Goal: Complete application form

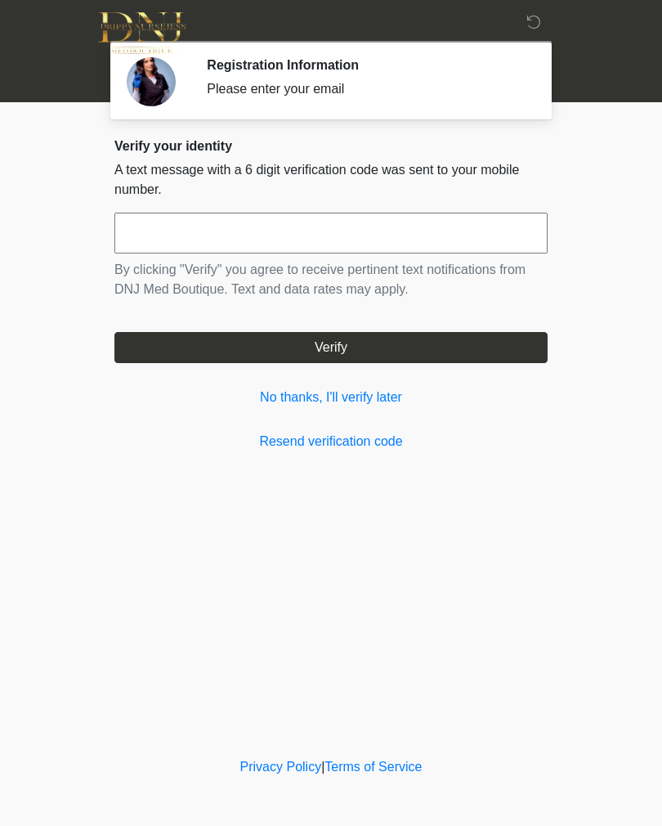
click at [159, 226] on input "text" at bounding box center [330, 233] width 433 height 41
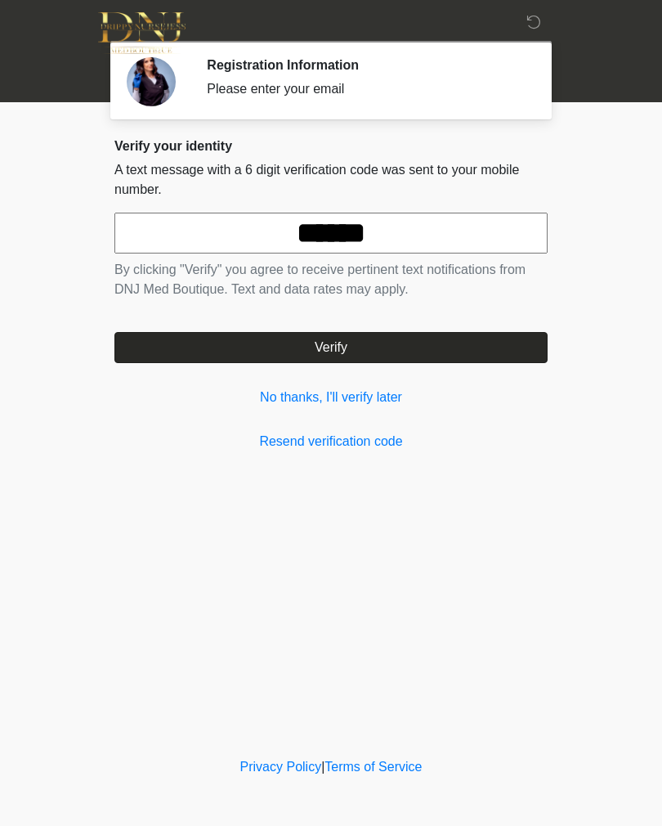
type input "******"
click at [469, 349] on button "Verify" at bounding box center [330, 347] width 433 height 31
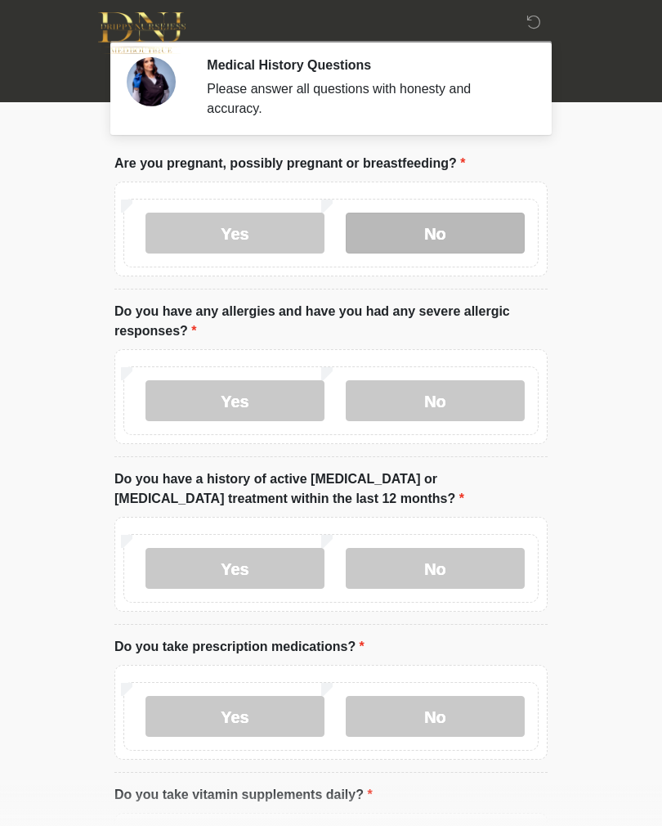
click at [447, 237] on label "No" at bounding box center [435, 233] width 179 height 41
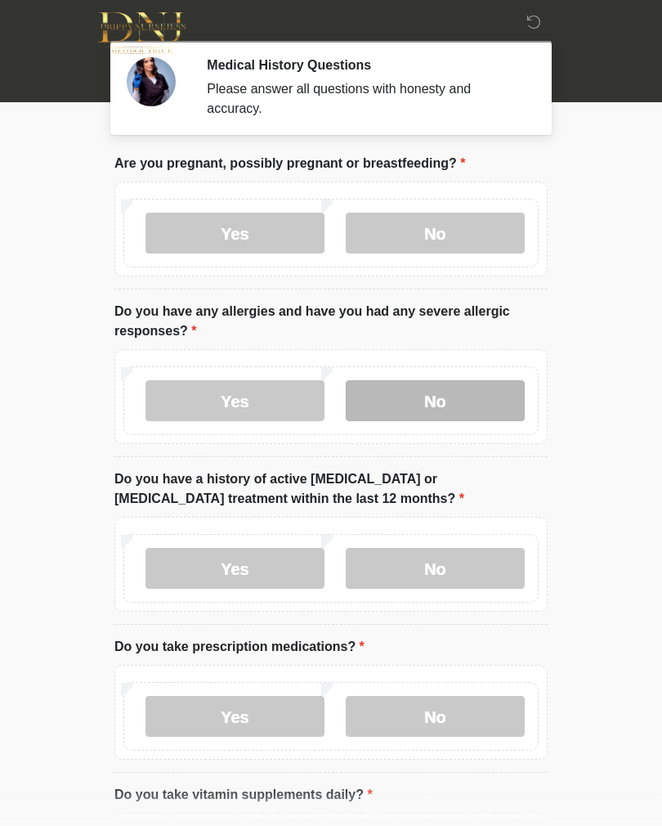
click at [479, 387] on label "No" at bounding box center [435, 400] width 179 height 41
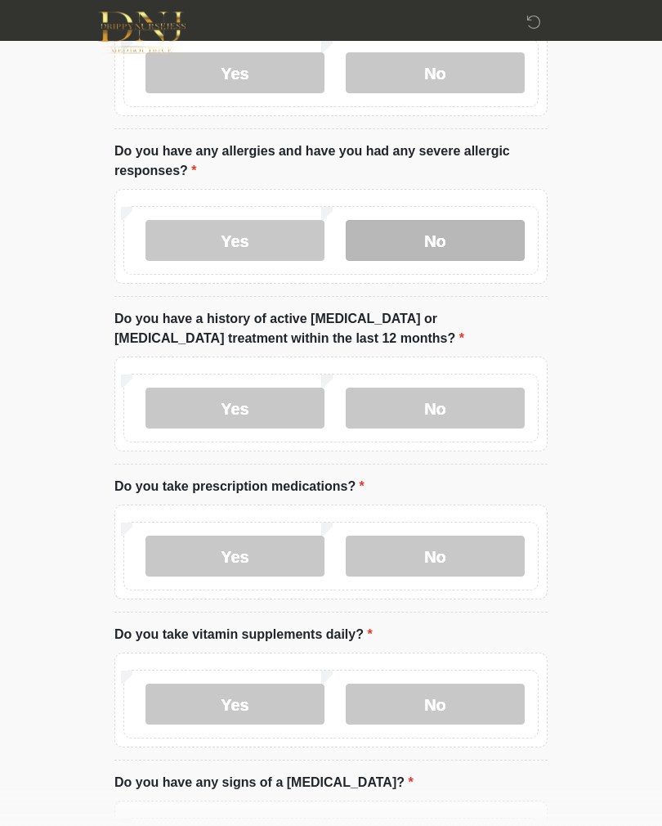
scroll to position [164, 0]
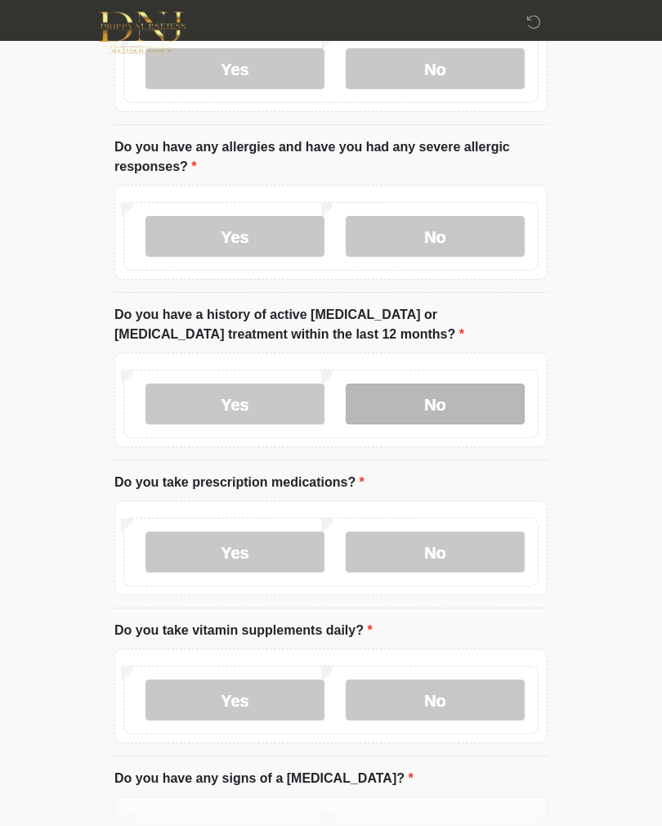
click at [446, 410] on label "No" at bounding box center [435, 404] width 179 height 41
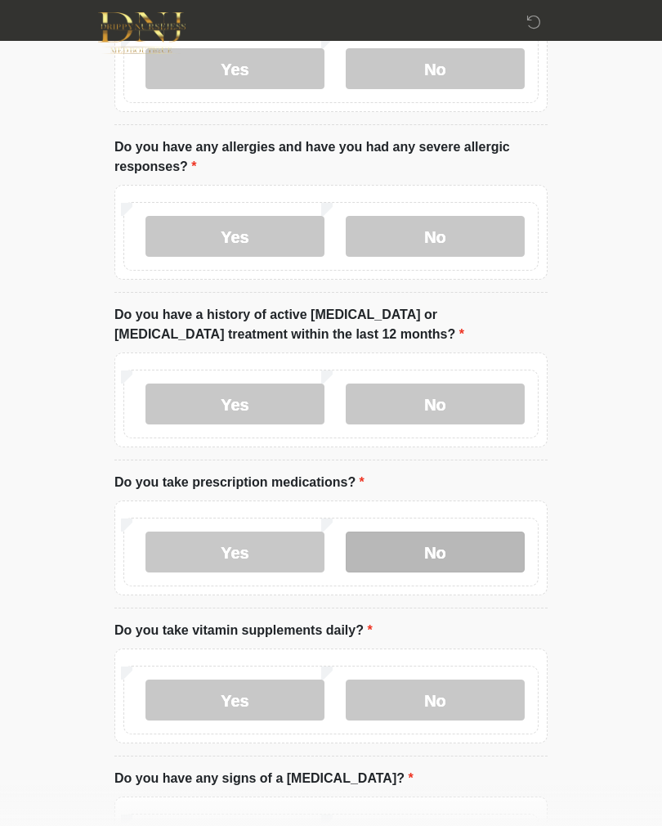
click at [450, 556] on label "No" at bounding box center [435, 551] width 179 height 41
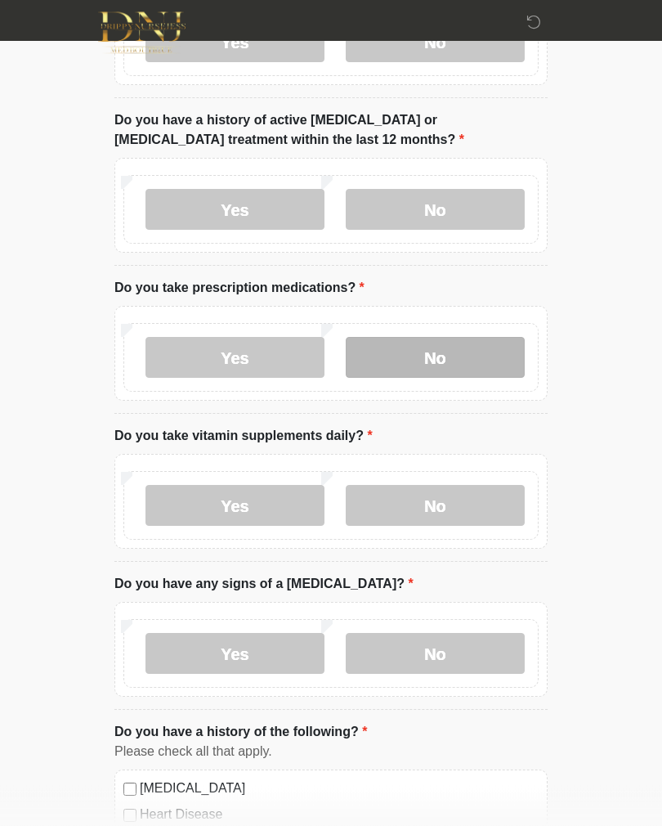
scroll to position [379, 0]
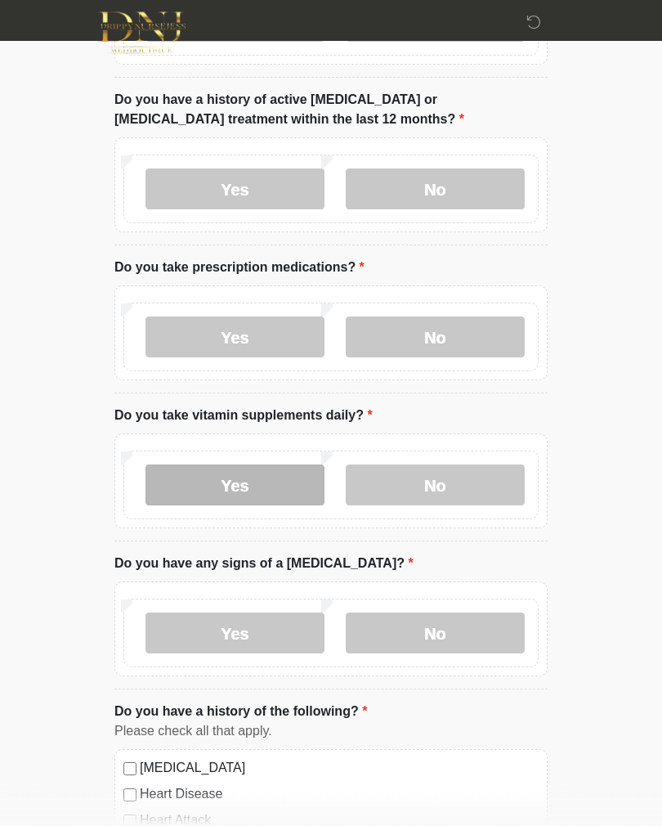
click at [284, 485] on label "Yes" at bounding box center [235, 485] width 179 height 41
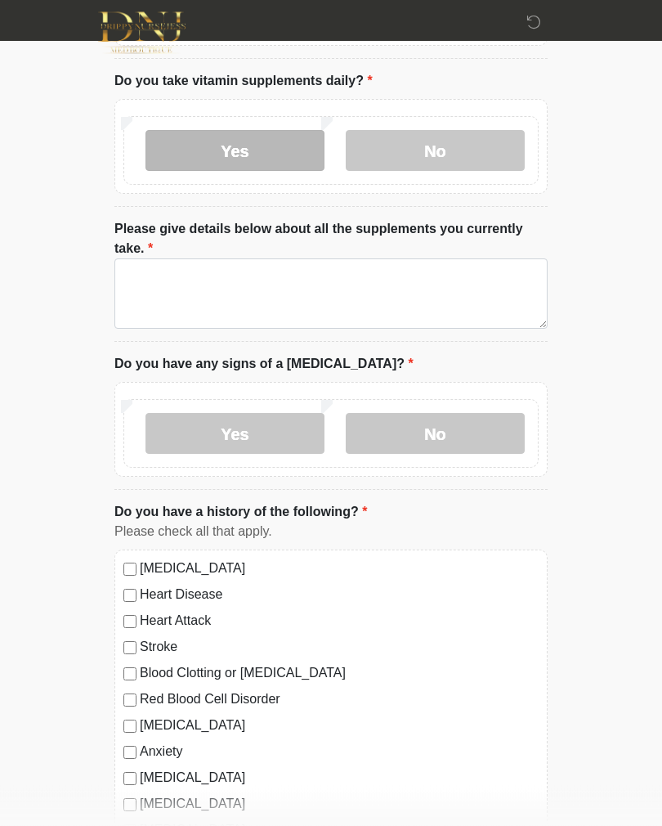
scroll to position [749, 0]
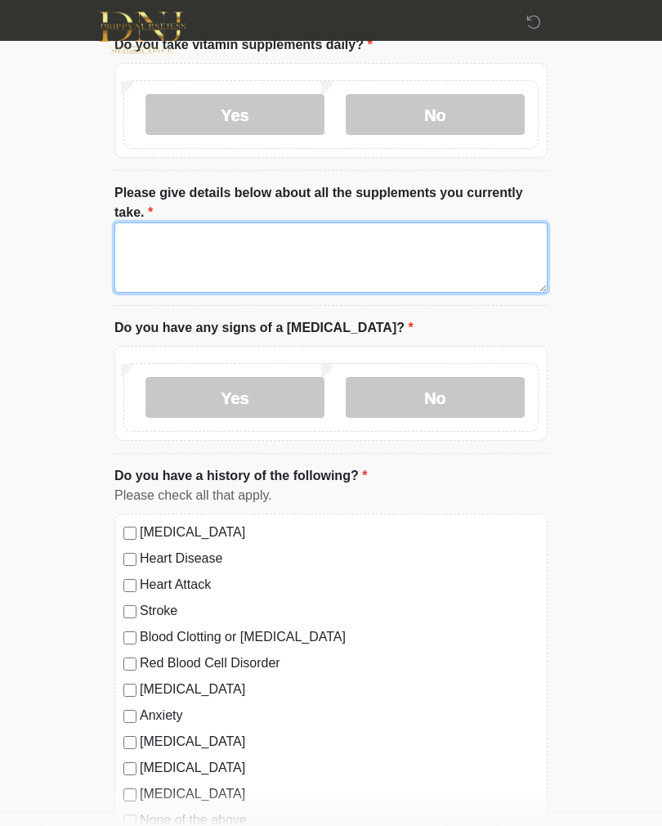
click at [365, 251] on textarea "Please give details below about all the supplements you currently take." at bounding box center [330, 258] width 433 height 70
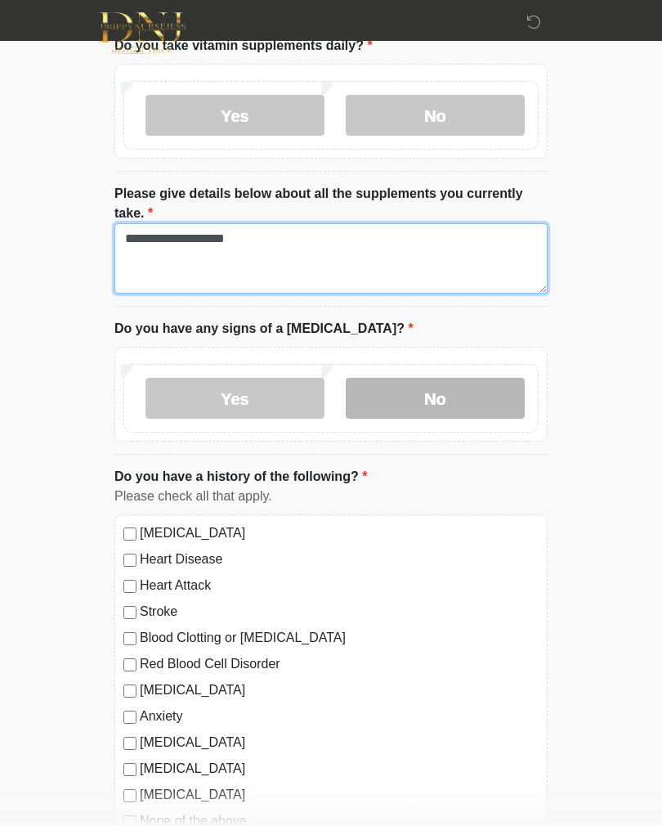
type textarea "**********"
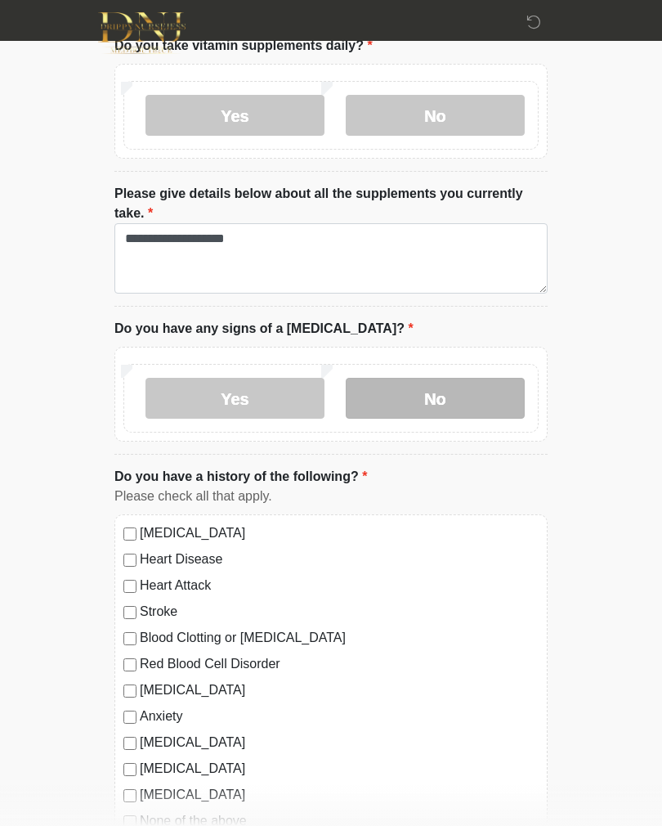
click at [473, 394] on label "No" at bounding box center [435, 398] width 179 height 41
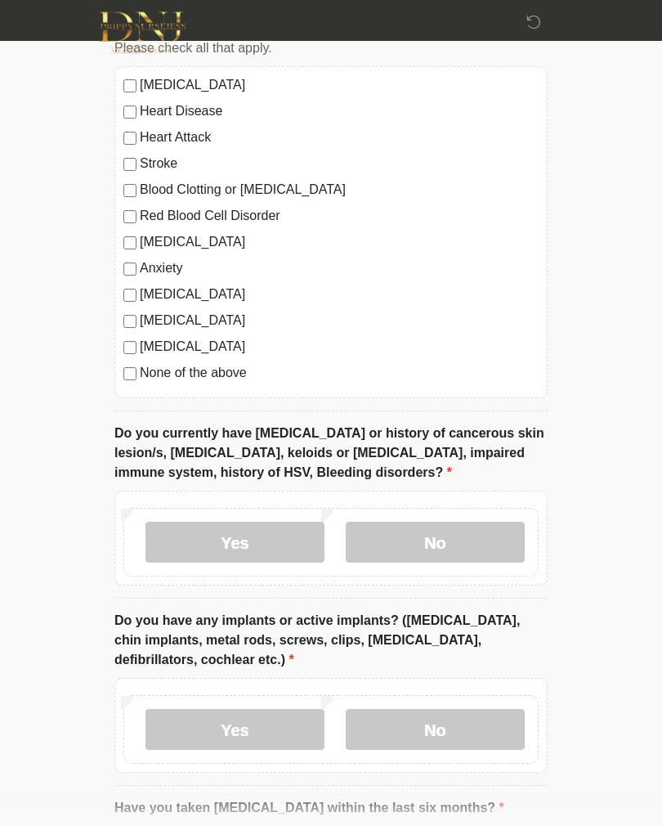
scroll to position [1197, 0]
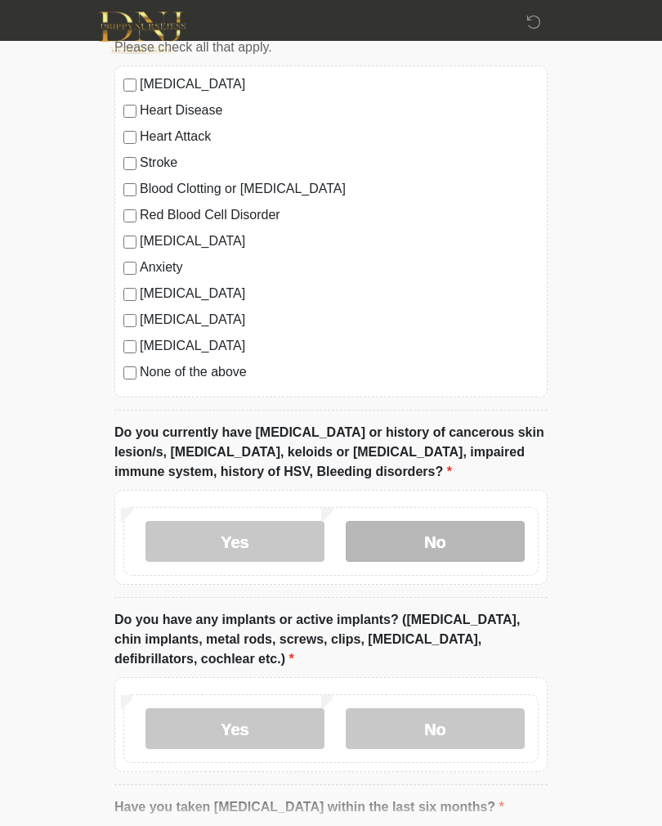
click at [489, 544] on label "No" at bounding box center [435, 542] width 179 height 41
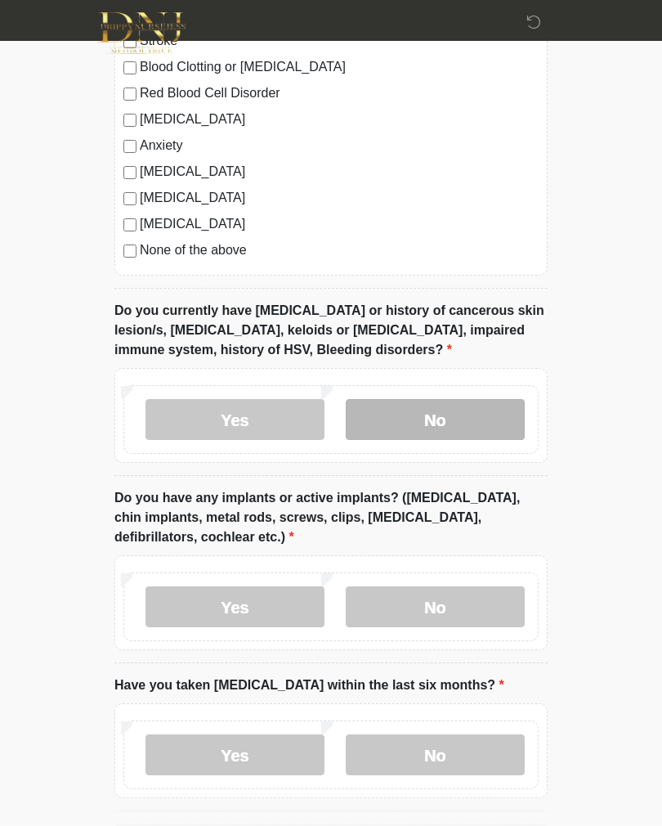
scroll to position [1408, 0]
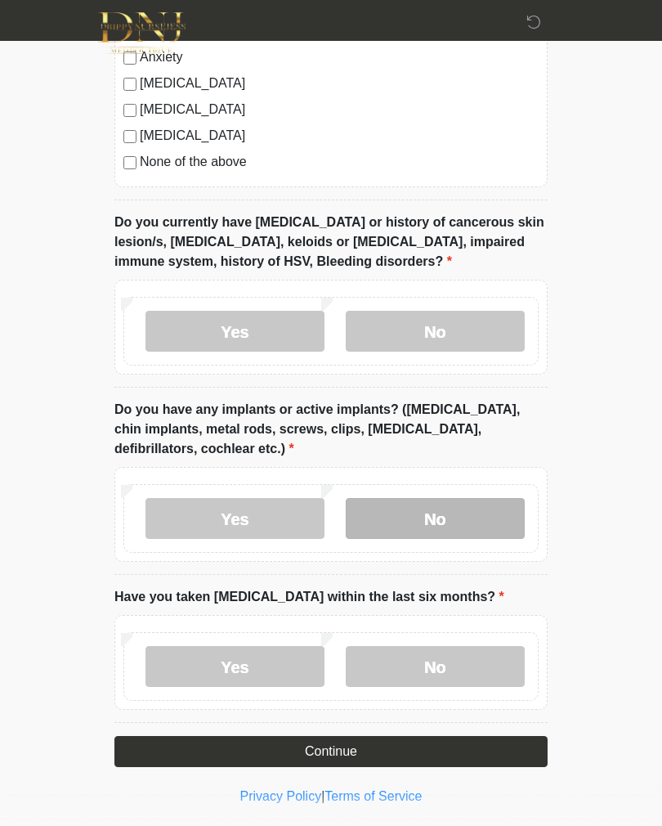
click at [491, 513] on label "No" at bounding box center [435, 518] width 179 height 41
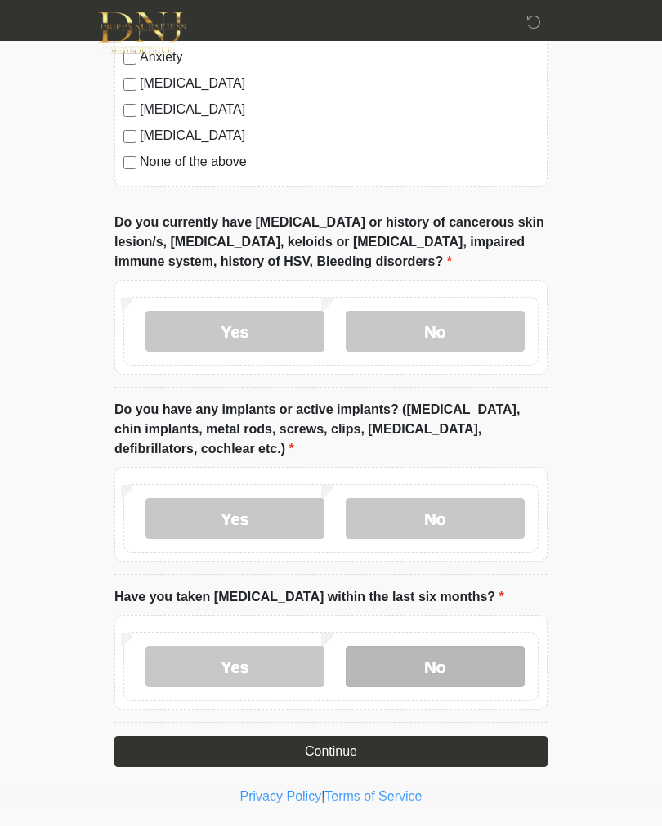
click at [458, 680] on label "No" at bounding box center [435, 666] width 179 height 41
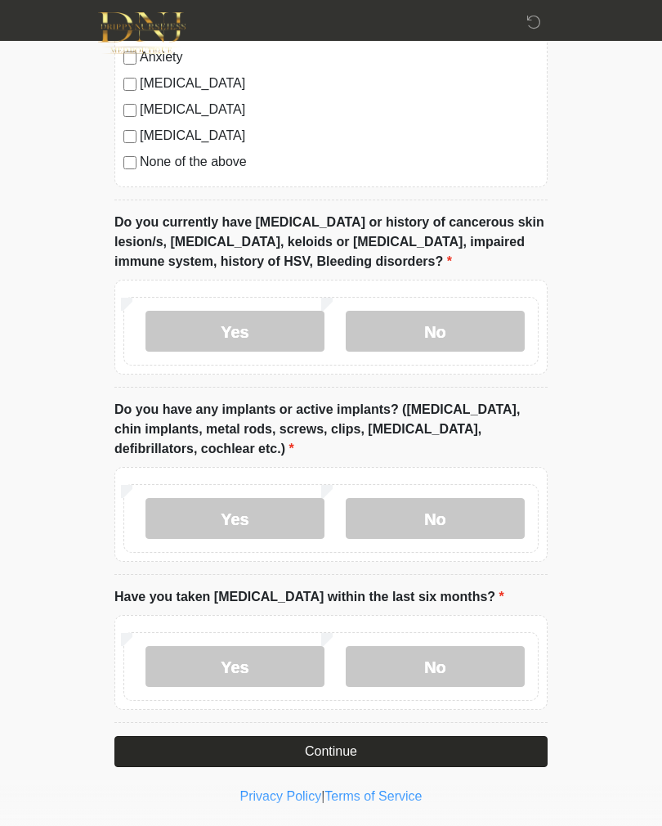
click at [475, 753] on button "Continue" at bounding box center [330, 751] width 433 height 31
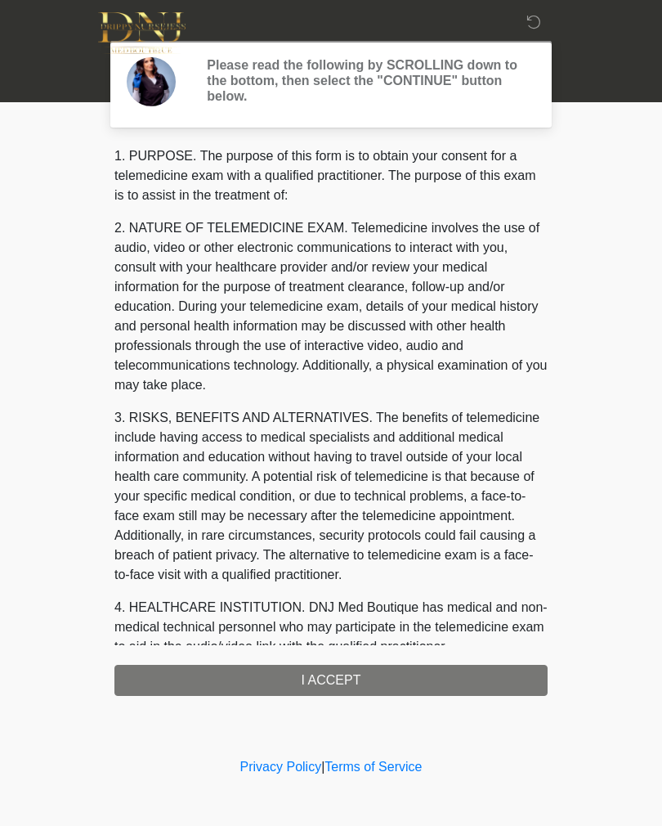
scroll to position [0, 0]
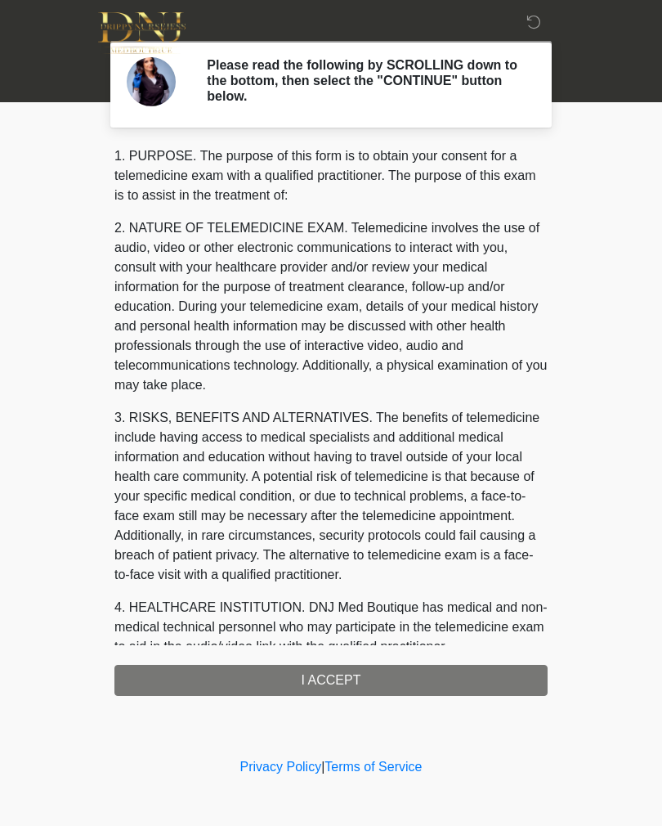
click at [473, 684] on div "1. PURPOSE. The purpose of this form is to obtain your consent for a telemedici…" at bounding box center [330, 420] width 433 height 549
click at [419, 682] on div "1. PURPOSE. The purpose of this form is to obtain your consent for a telemedici…" at bounding box center [330, 420] width 433 height 549
click at [424, 682] on div "1. PURPOSE. The purpose of this form is to obtain your consent for a telemedici…" at bounding box center [330, 420] width 433 height 549
click at [443, 680] on div "1. PURPOSE. The purpose of this form is to obtain your consent for a telemedici…" at bounding box center [330, 420] width 433 height 549
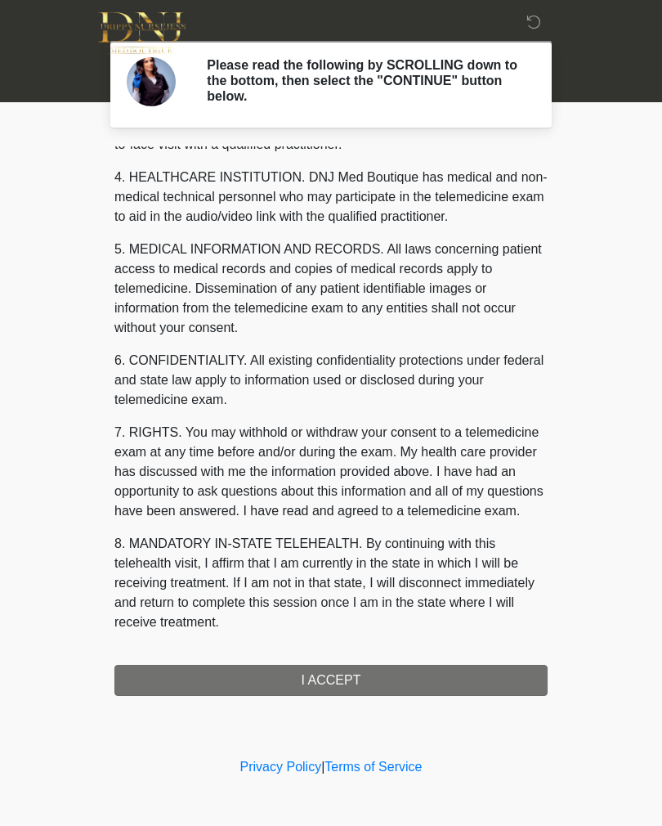
click at [436, 684] on button "I ACCEPT" at bounding box center [330, 680] width 433 height 31
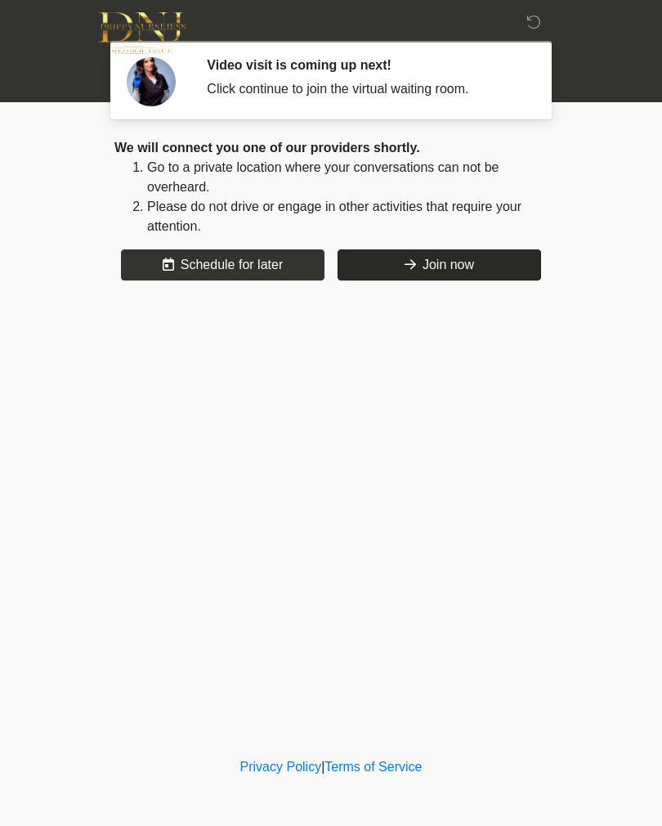
click at [478, 257] on button "Join now" at bounding box center [440, 264] width 204 height 31
